Goal: Task Accomplishment & Management: Manage account settings

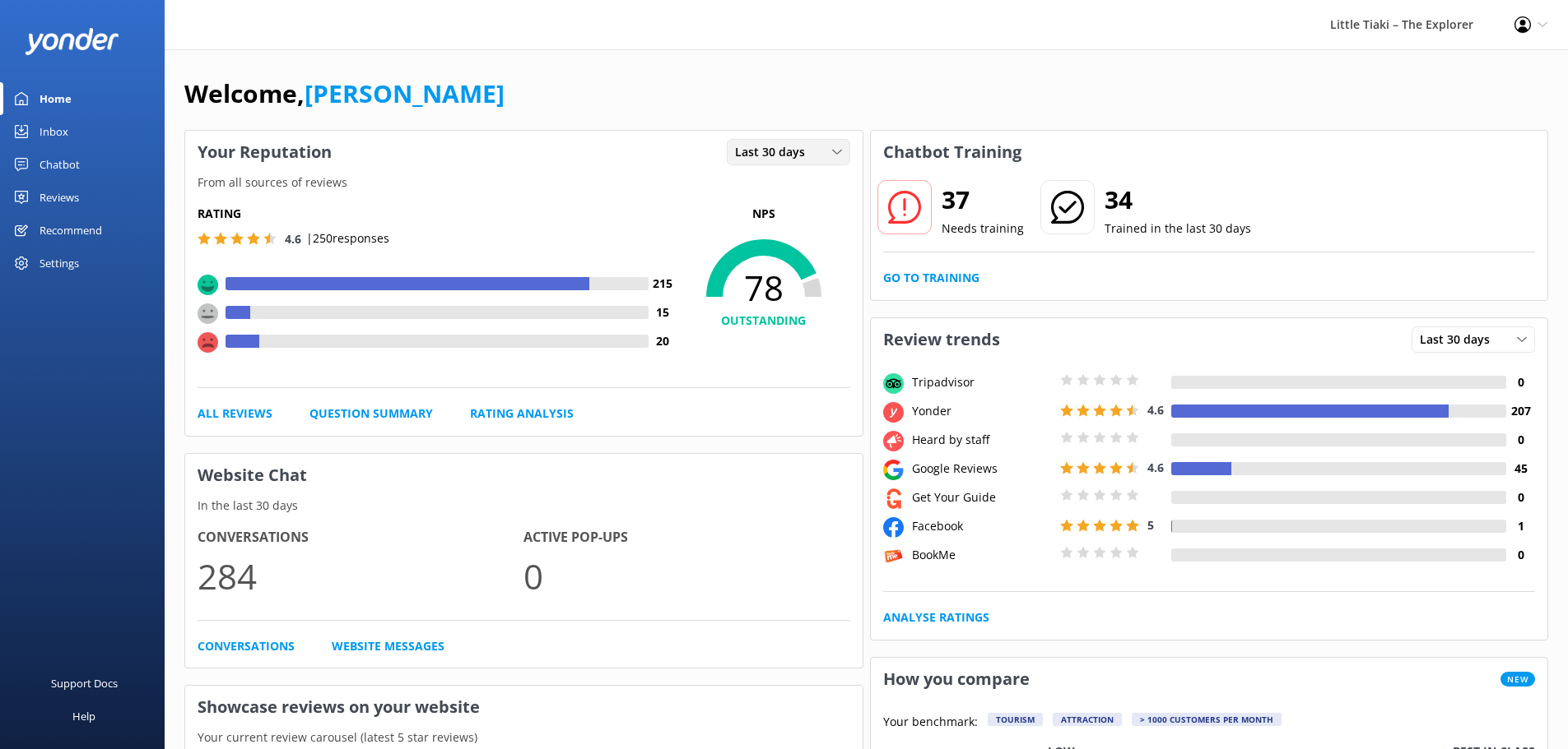
click at [820, 145] on div "Last 30 days" at bounding box center [788, 152] width 115 height 18
click at [486, 205] on h5 "Rating" at bounding box center [437, 214] width 480 height 18
click at [256, 415] on link "All Reviews" at bounding box center [235, 414] width 75 height 18
